Goal: Task Accomplishment & Management: Manage account settings

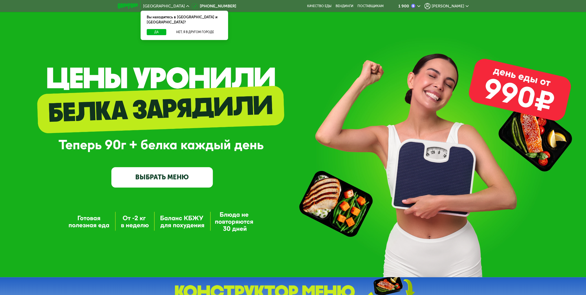
click at [453, 5] on span "Дмитрий" at bounding box center [448, 6] width 33 height 4
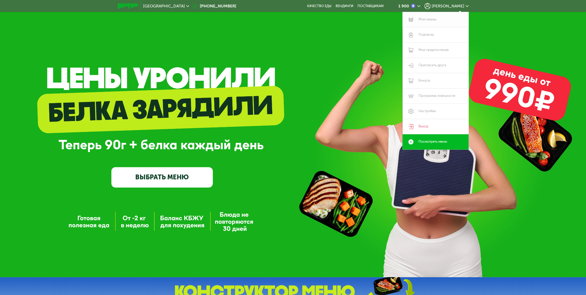
click at [432, 21] on link "Мои заказы" at bounding box center [436, 19] width 66 height 15
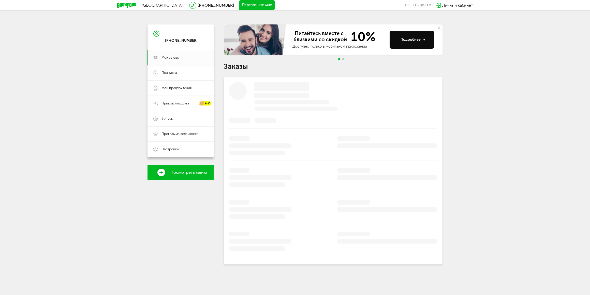
click at [439, 27] on use at bounding box center [439, 27] width 3 height 3
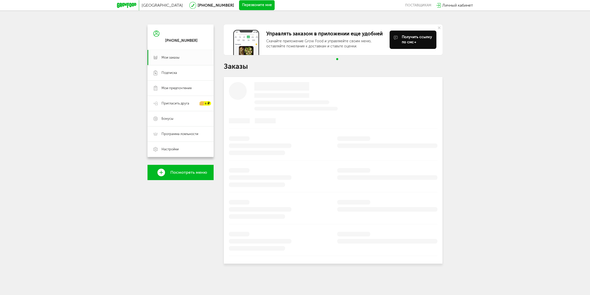
click at [439, 27] on use at bounding box center [439, 27] width 3 height 3
